Goal: Complete application form: Complete application form

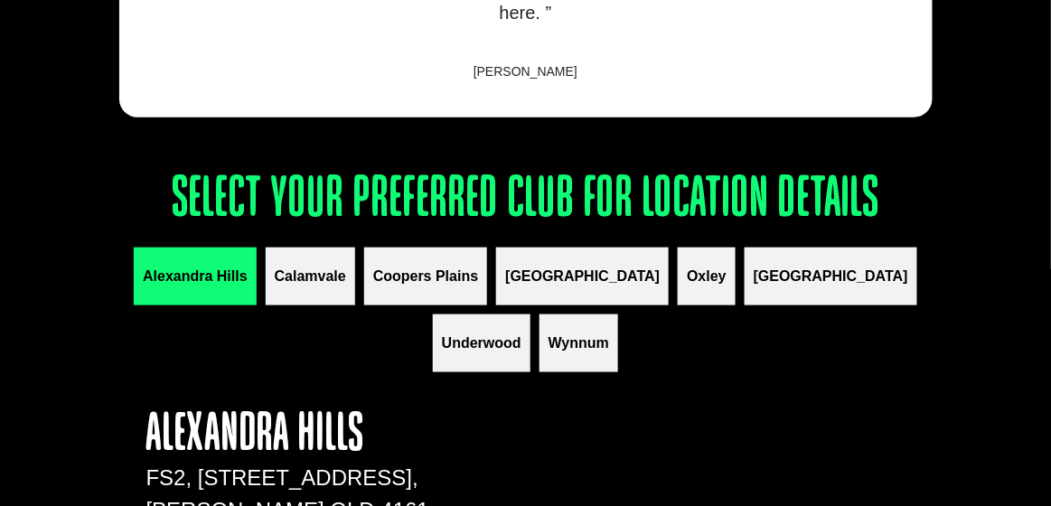
scroll to position [1966, 0]
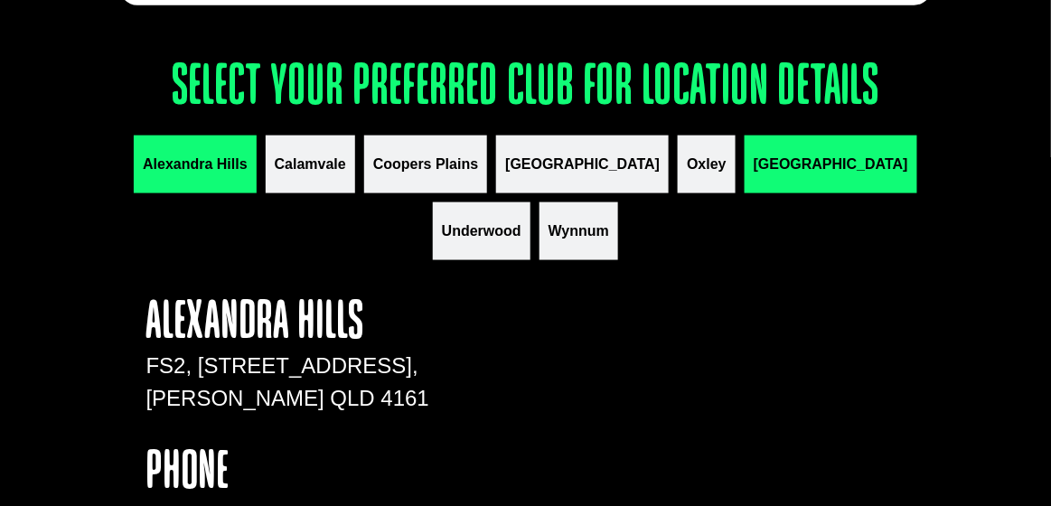
click at [745, 193] on button "[GEOGRAPHIC_DATA]" at bounding box center [831, 165] width 173 height 58
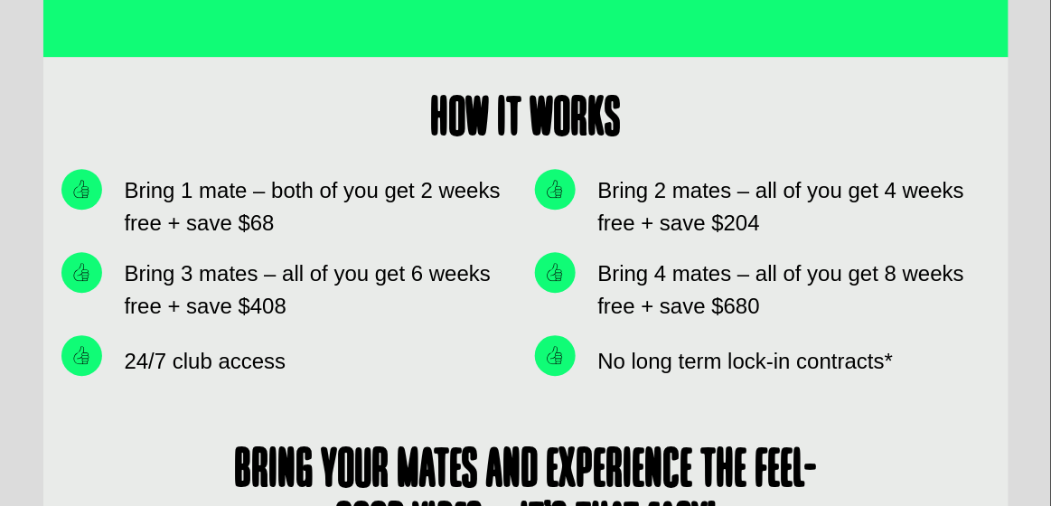
scroll to position [1198, 0]
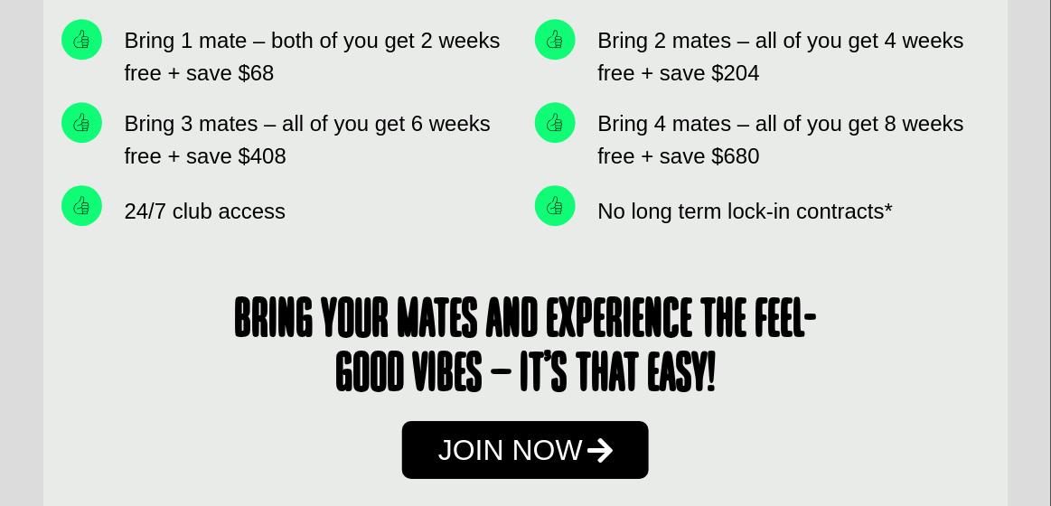
click at [490, 465] on span "Join Now" at bounding box center [510, 450] width 145 height 29
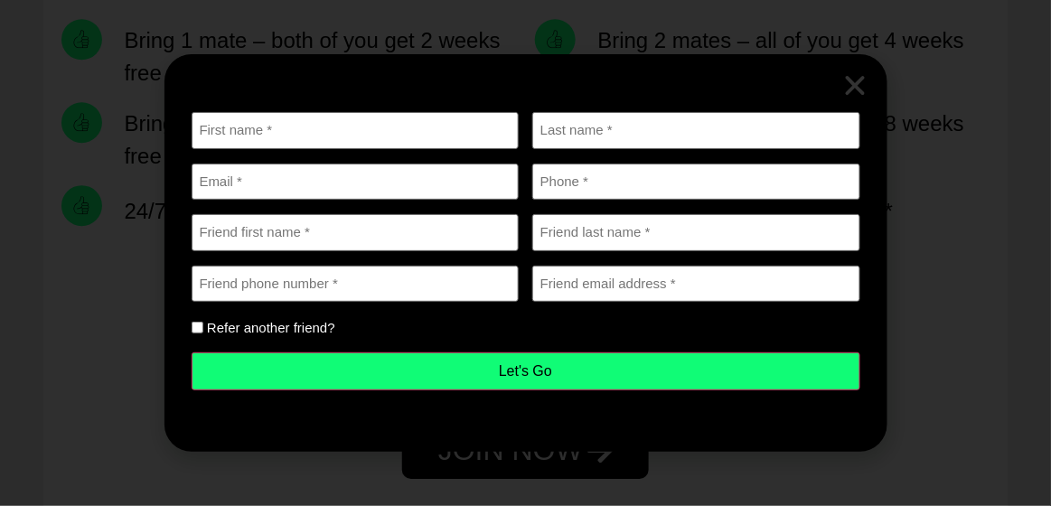
click at [866, 72] on icon "Close" at bounding box center [855, 85] width 27 height 27
click at [850, 99] on div "First name (Required) Last name (Required) Email (Required) Phone (Required) Fr…" at bounding box center [526, 261] width 669 height 325
click at [866, 72] on icon "Close" at bounding box center [855, 85] width 27 height 27
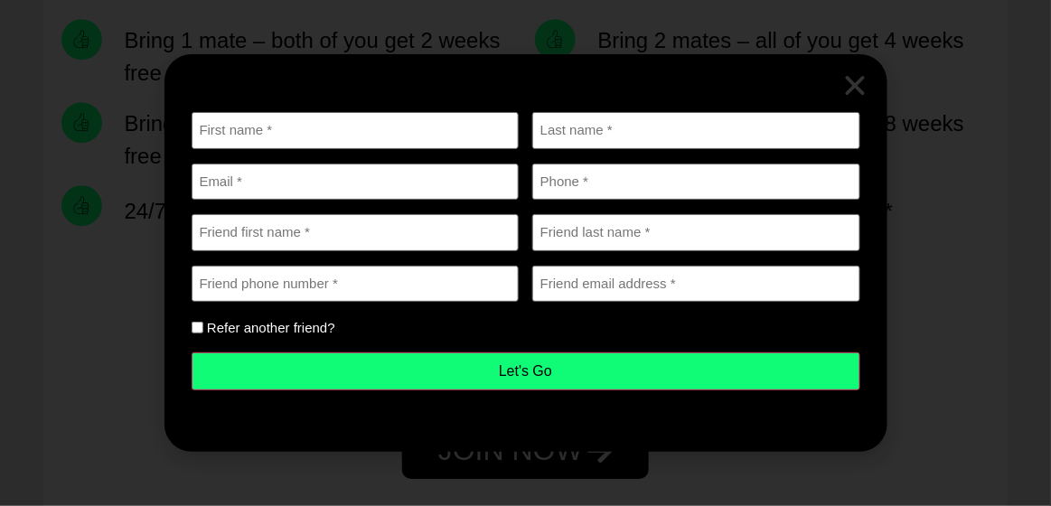
click at [866, 72] on icon "Close" at bounding box center [855, 85] width 27 height 27
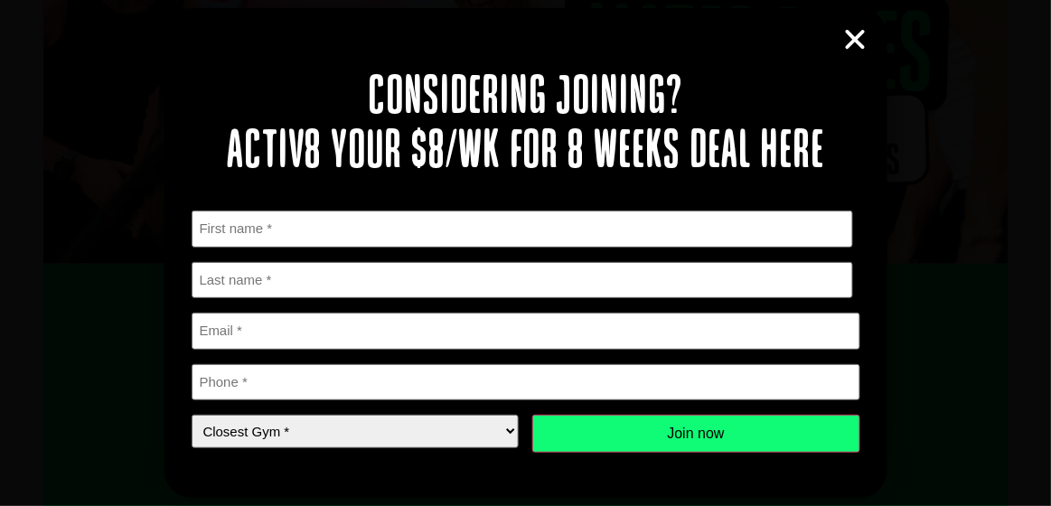
scroll to position [0, 0]
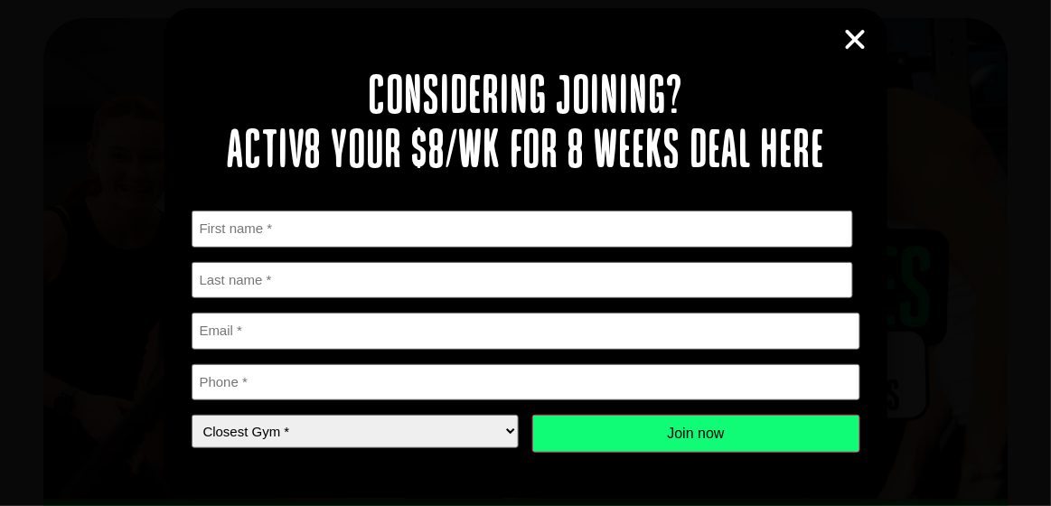
click at [838, 28] on div "Considering joining? Activ8 your $8/wk for 8 weeks deal here " * " indicates re…" at bounding box center [525, 253] width 723 height 490
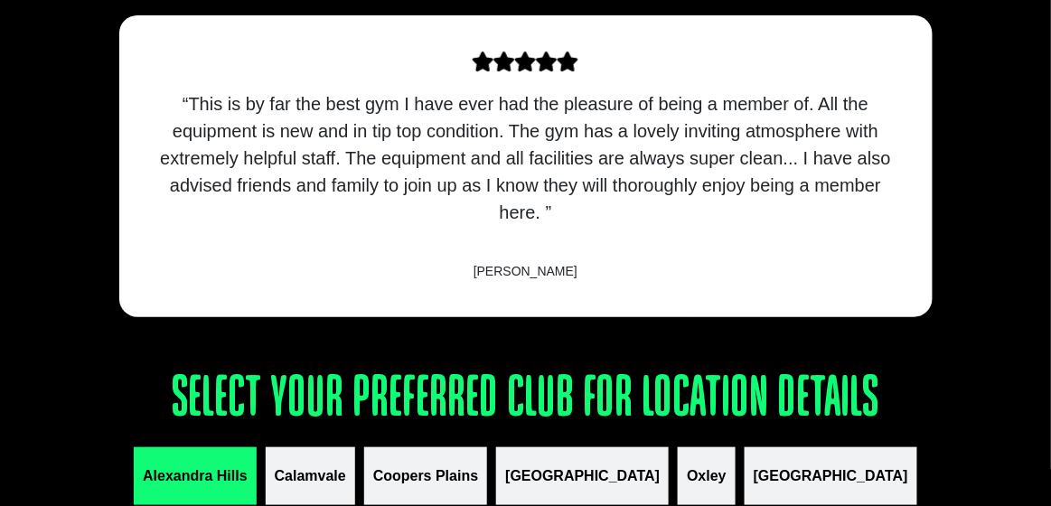
scroll to position [2097, 0]
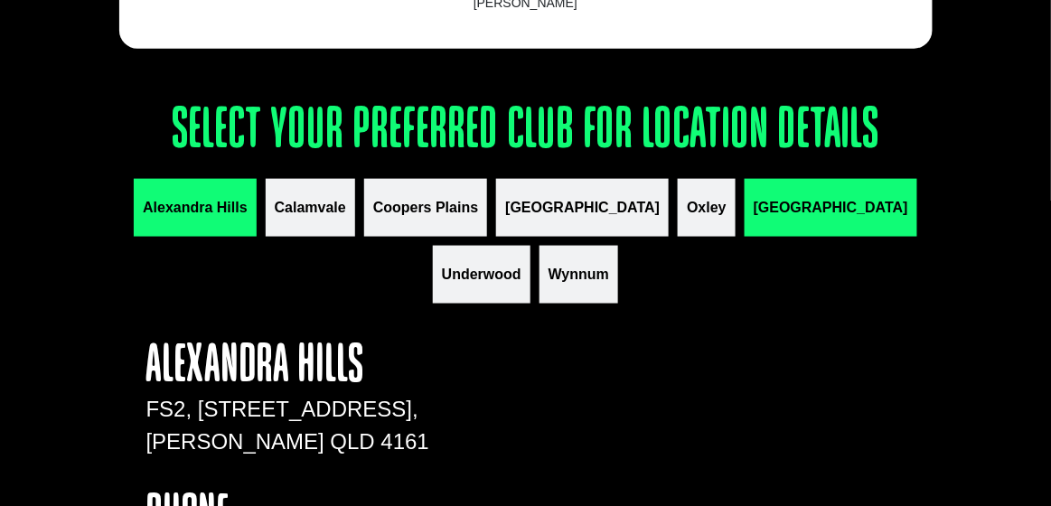
click at [745, 223] on button "[GEOGRAPHIC_DATA]" at bounding box center [831, 208] width 173 height 58
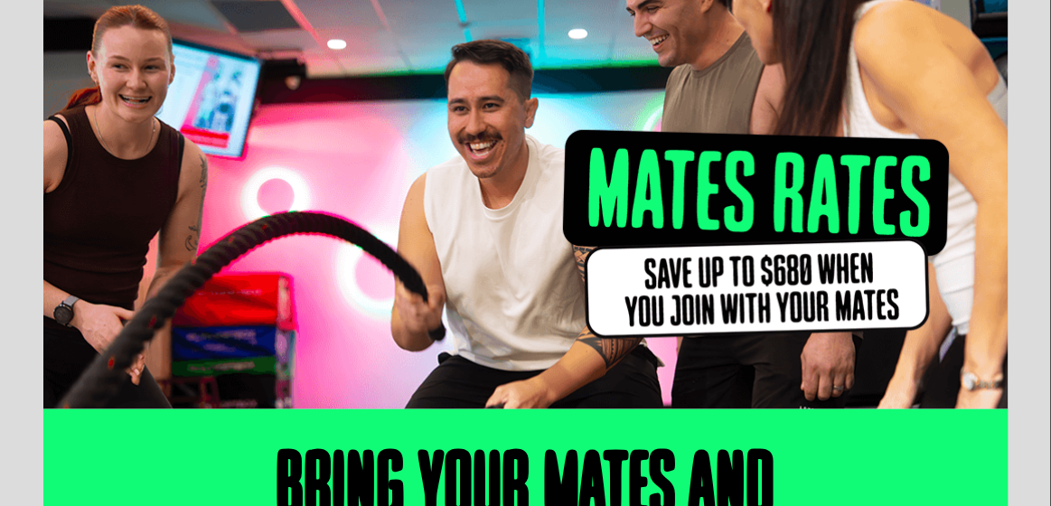
scroll to position [0, 0]
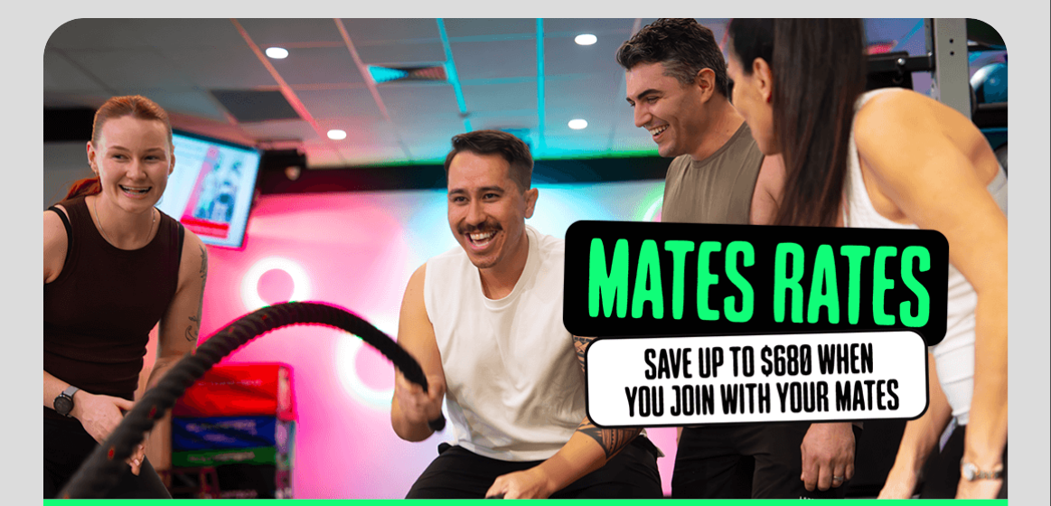
click at [731, 394] on img at bounding box center [525, 259] width 965 height 482
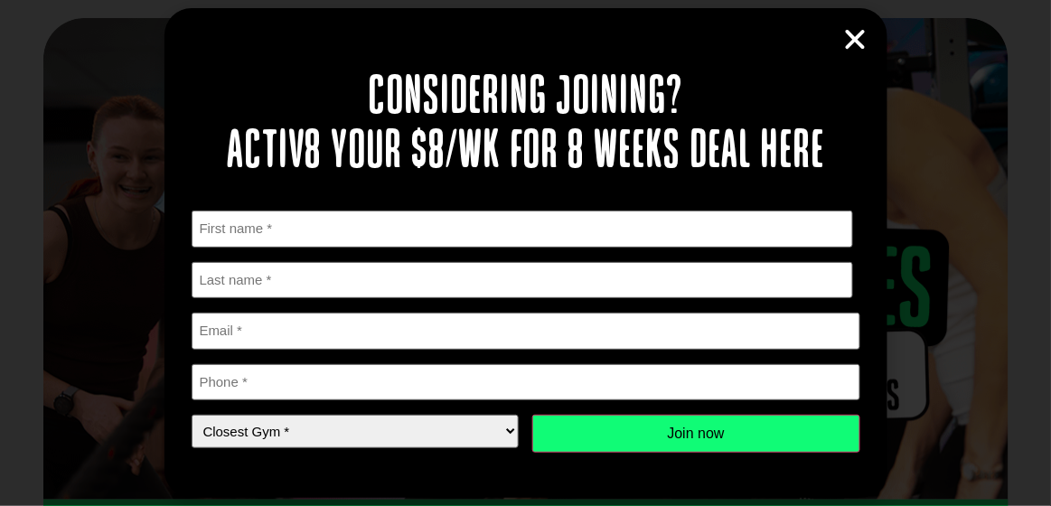
click at [862, 19] on div "Considering joining? Activ8 your $8/wk for 8 weeks deal here " * " indicates re…" at bounding box center [525, 253] width 723 height 490
click at [851, 35] on icon "Close" at bounding box center [855, 39] width 27 height 27
click at [863, 40] on icon "Close" at bounding box center [855, 39] width 27 height 27
click at [366, 429] on select "Closest Gym * Alexandra Hills Calamvale Coopers Plains Middle Park Oxley Park R…" at bounding box center [356, 431] width 328 height 33
select select "[GEOGRAPHIC_DATA]"
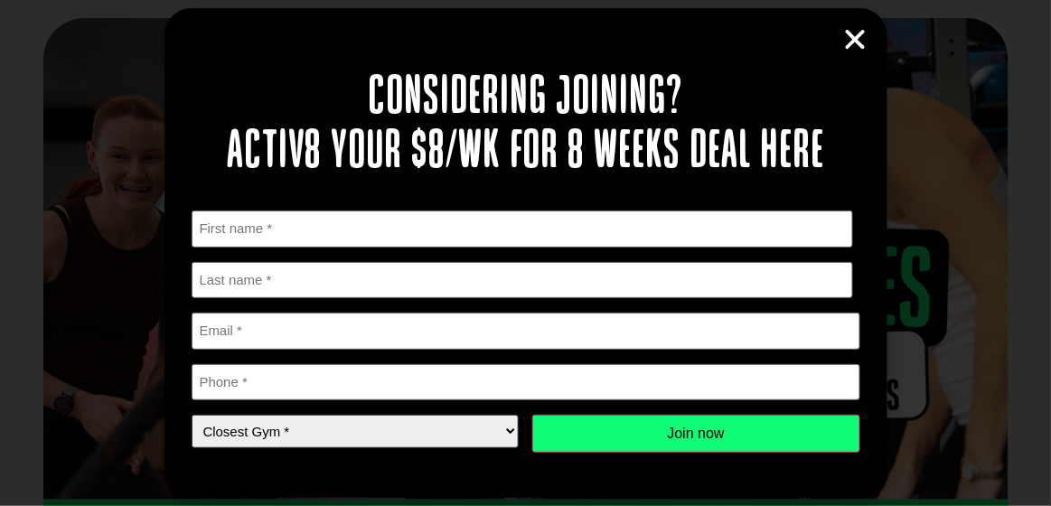
click at [192, 415] on select "Closest Gym * Alexandra Hills Calamvale Coopers Plains Middle Park Oxley Park R…" at bounding box center [356, 431] width 328 height 33
click at [343, 239] on input "First" at bounding box center [523, 229] width 662 height 37
type input "Abhishek"
type input "Dogra"
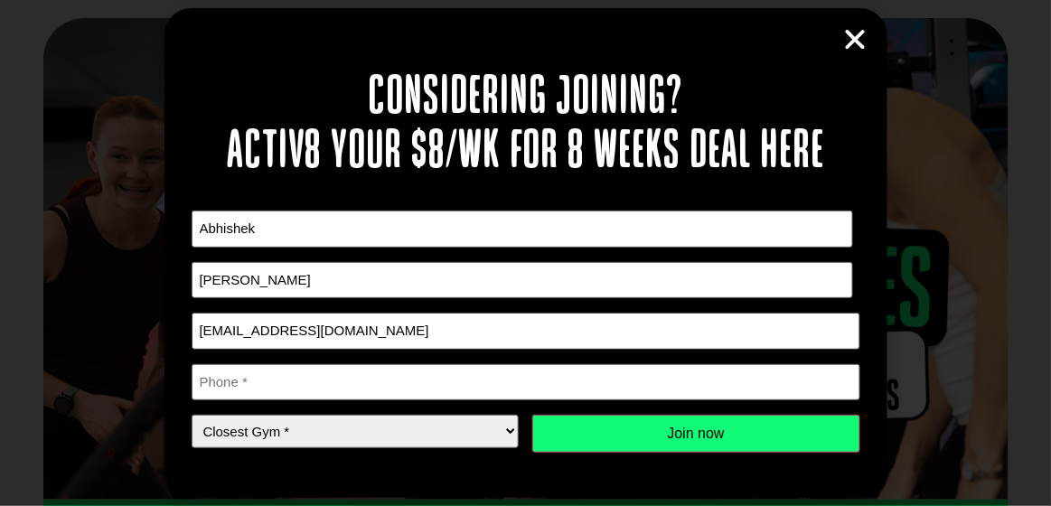
type input "abhishekdogra28@gmail.com"
type input "0481326200"
click at [729, 425] on input "Join now" at bounding box center [696, 434] width 328 height 38
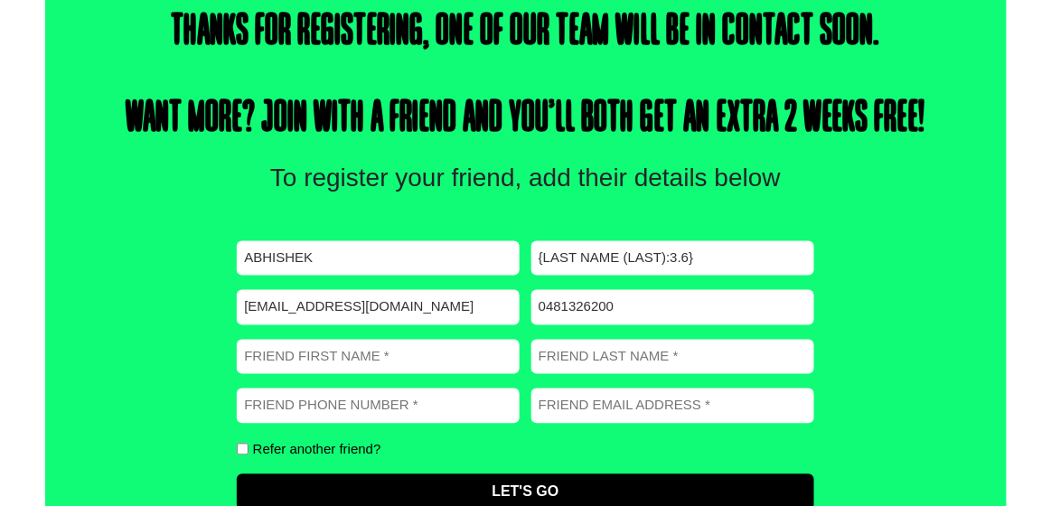
scroll to position [709, 0]
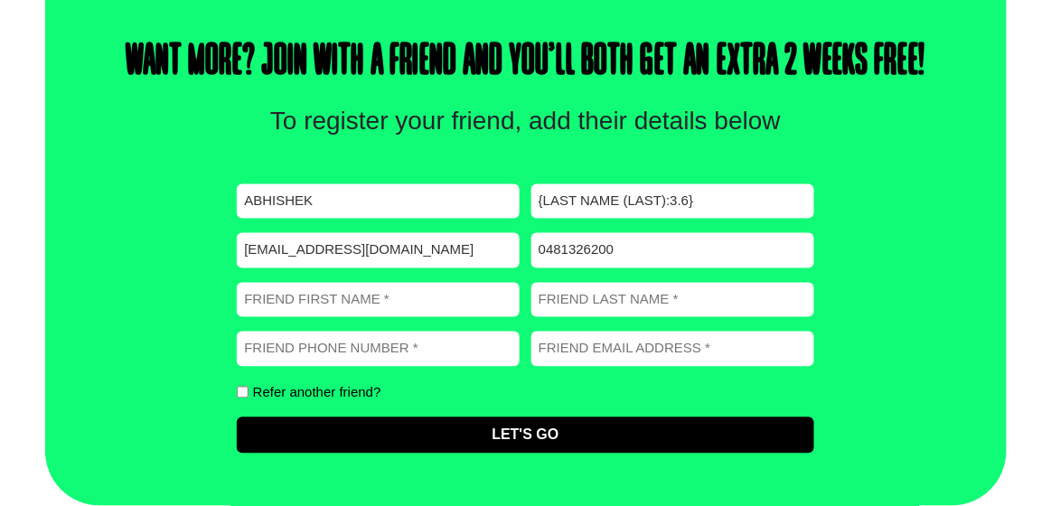
click at [295, 291] on input "Friend First Name (Required)" at bounding box center [378, 300] width 283 height 35
type input "P"
click at [703, 184] on input "{Last Name (Last):3.6}" at bounding box center [672, 201] width 283 height 35
drag, startPoint x: 703, startPoint y: 183, endPoint x: 440, endPoint y: 186, distance: 263.0
click at [439, 186] on div "First name (Required) Abhishek Last name (Required) {Last Name (Last):3.6} Emai…" at bounding box center [525, 318] width 577 height 269
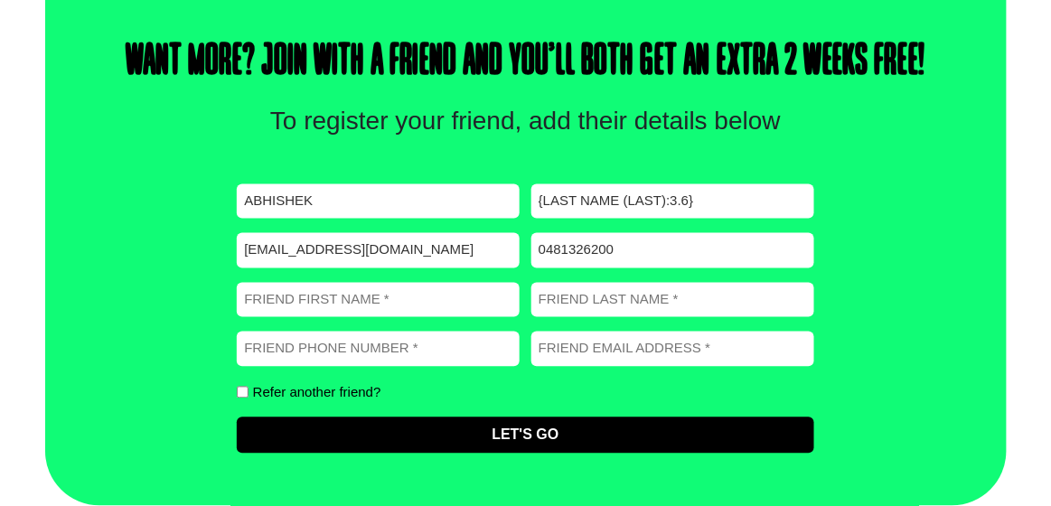
click at [598, 240] on input "0481326200" at bounding box center [672, 250] width 283 height 35
type input "0481303200"
click at [343, 294] on input "Friend First Name (Required)" at bounding box center [378, 300] width 283 height 35
type input "Palak"
type input "Attri"
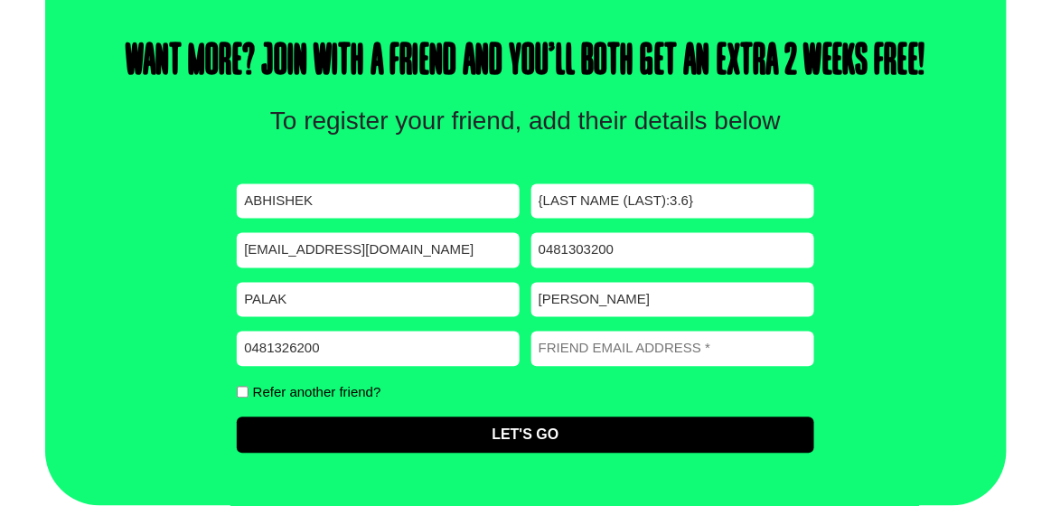
type input "0481326200"
click at [654, 332] on input "Friend Email address (Required)" at bounding box center [672, 349] width 283 height 35
type input "palakdogra08@gmail.com"
click at [613, 454] on form "First name (Required) Abhishek Last name (Required) {Last Name (Last):3.6} Emai…" at bounding box center [525, 336] width 577 height 304
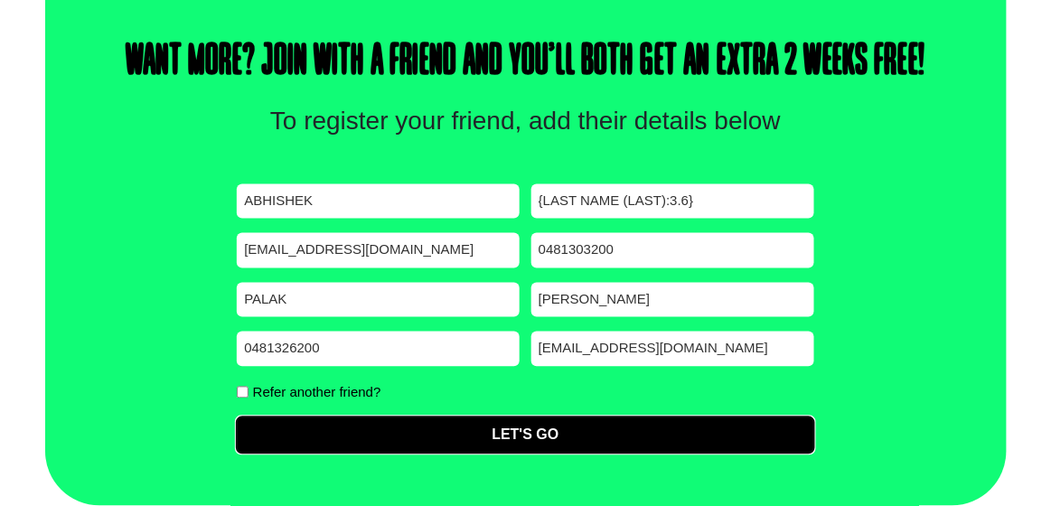
click at [591, 441] on input "Let's Go" at bounding box center [525, 436] width 577 height 36
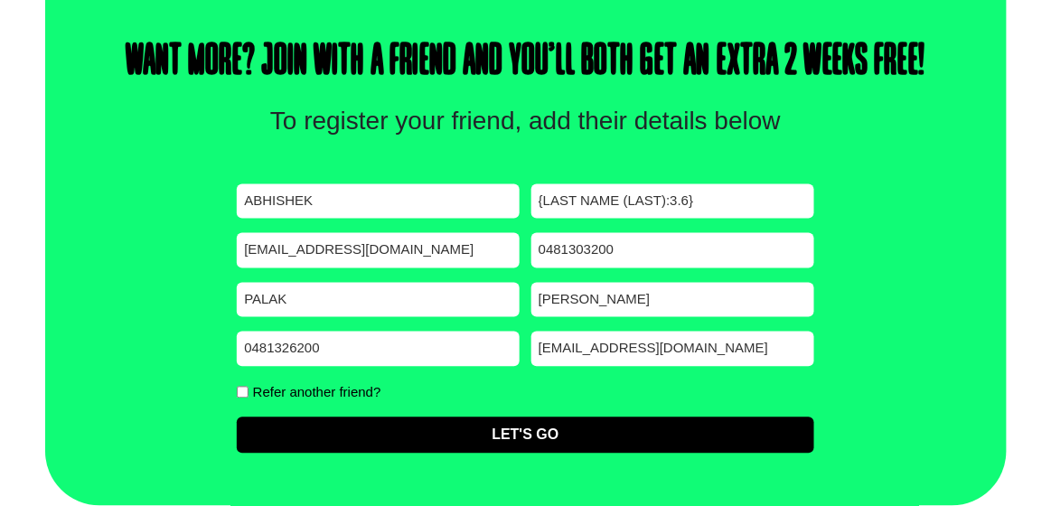
click at [558, 387] on div "Refer another friend?" at bounding box center [525, 392] width 577 height 22
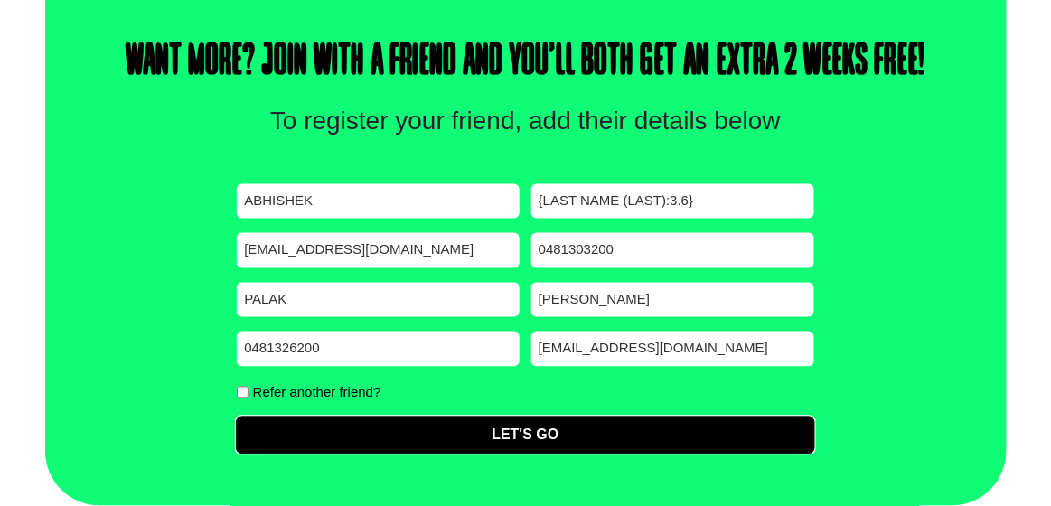
click at [547, 426] on input "Let's Go" at bounding box center [525, 436] width 577 height 36
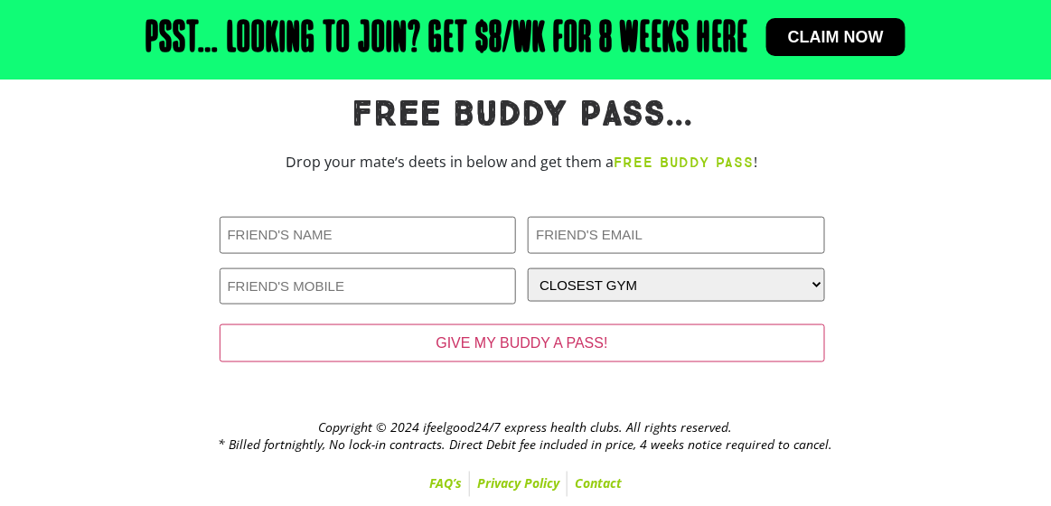
scroll to position [484, 0]
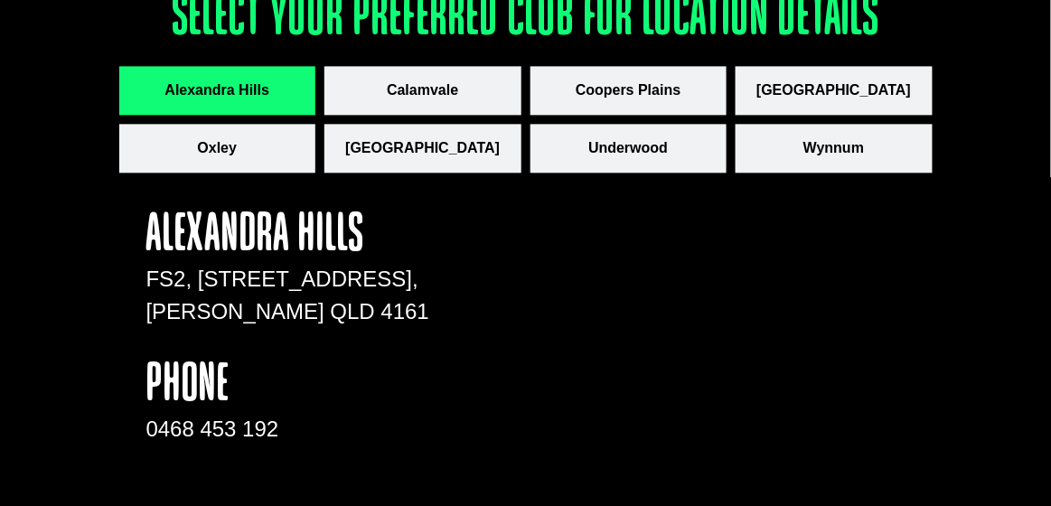
scroll to position [2584, 0]
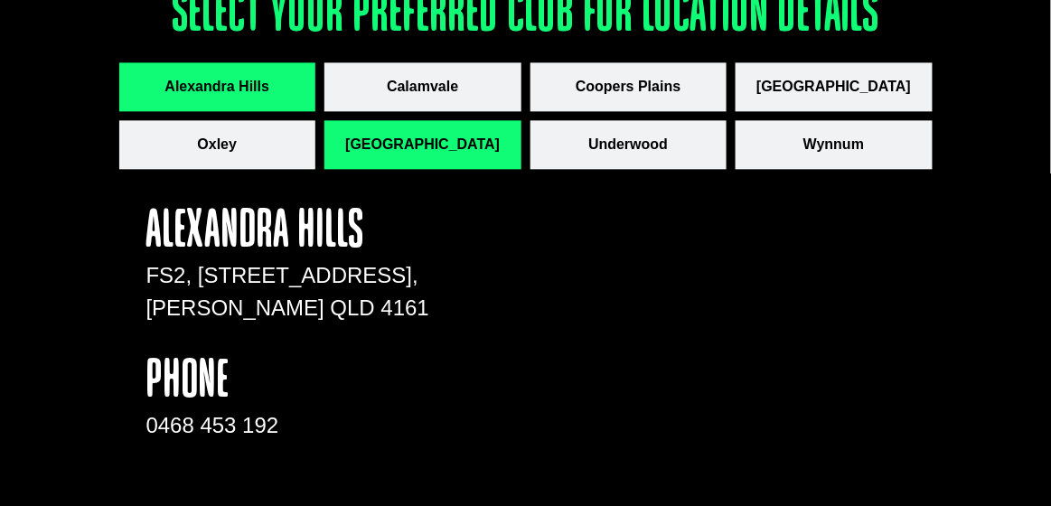
click at [469, 139] on button "[GEOGRAPHIC_DATA]" at bounding box center [422, 144] width 197 height 49
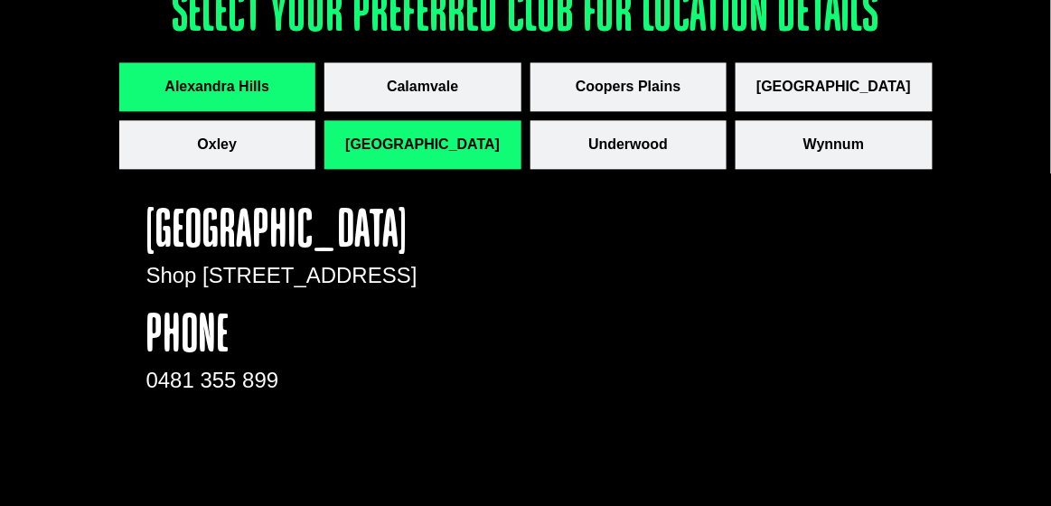
click at [286, 85] on button "Alexandra Hills" at bounding box center [217, 86] width 197 height 49
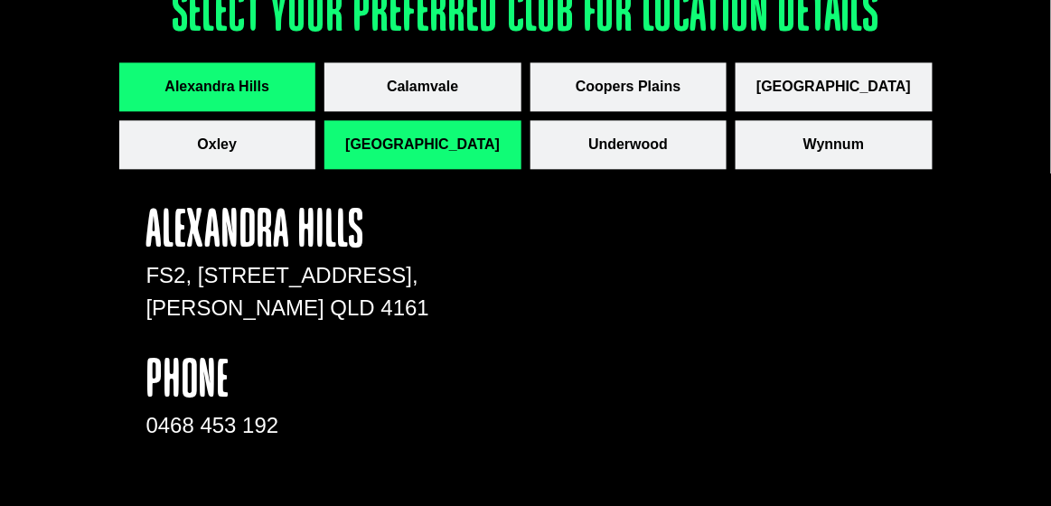
click at [438, 146] on span "[GEOGRAPHIC_DATA]" at bounding box center [422, 145] width 155 height 22
